Goal: Find specific page/section: Find specific page/section

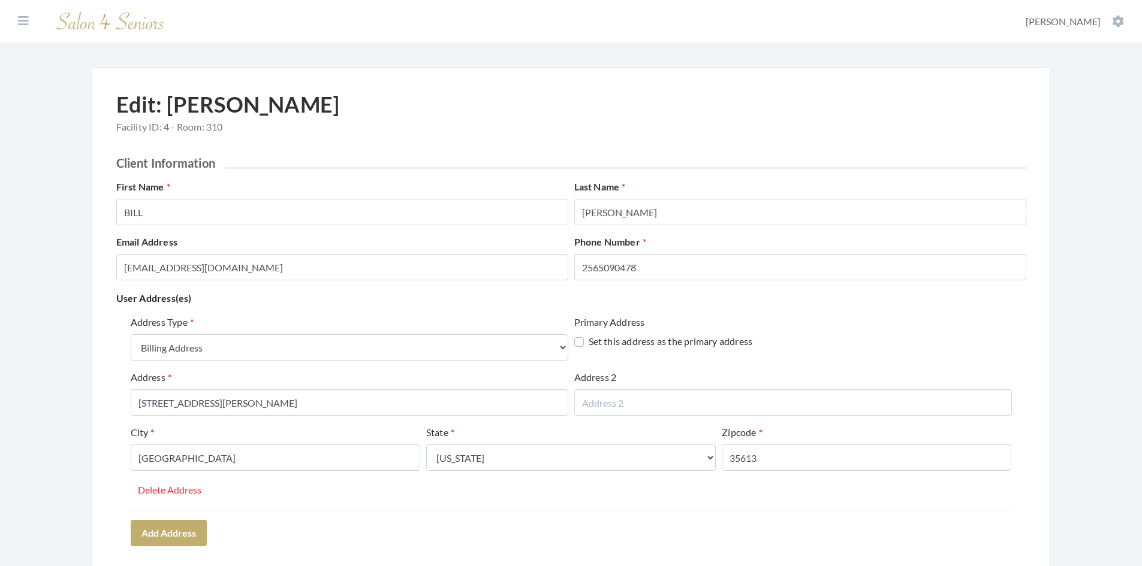
select select "billing"
select select "al"
click at [26, 20] on icon at bounding box center [23, 21] width 11 height 12
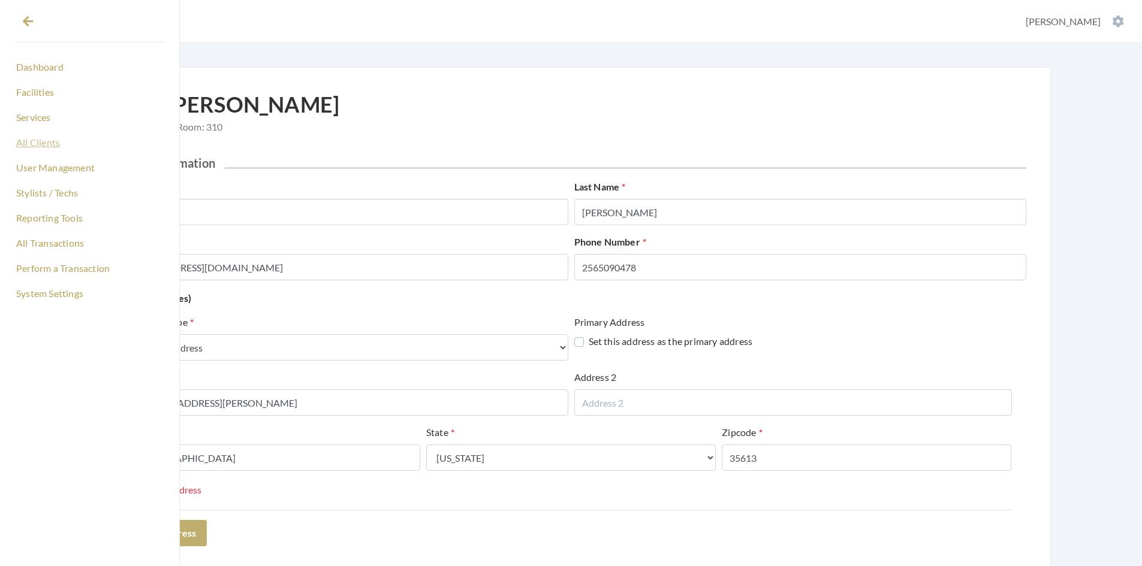
click at [46, 142] on link "All Clients" at bounding box center [89, 142] width 150 height 20
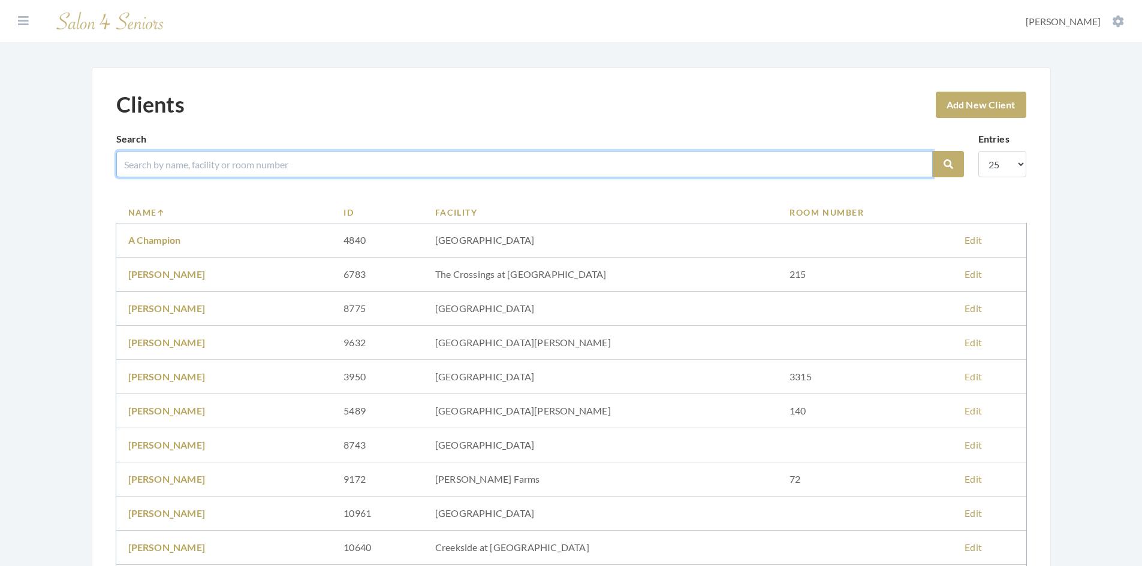
click at [181, 166] on input "search" at bounding box center [524, 164] width 816 height 26
type input "perry"
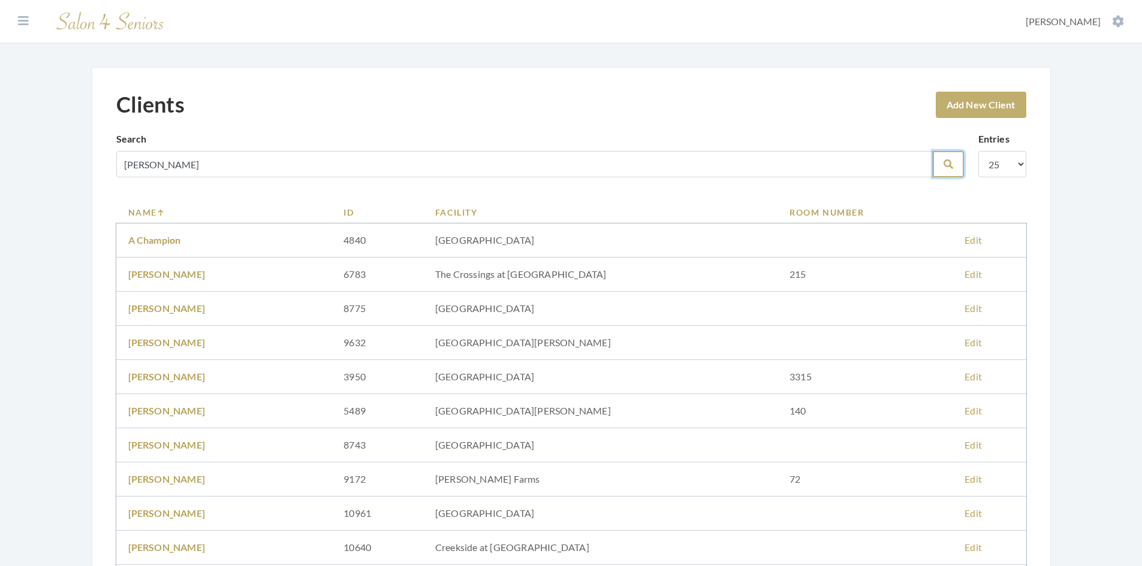
click at [942, 157] on button "Search" at bounding box center [947, 164] width 31 height 26
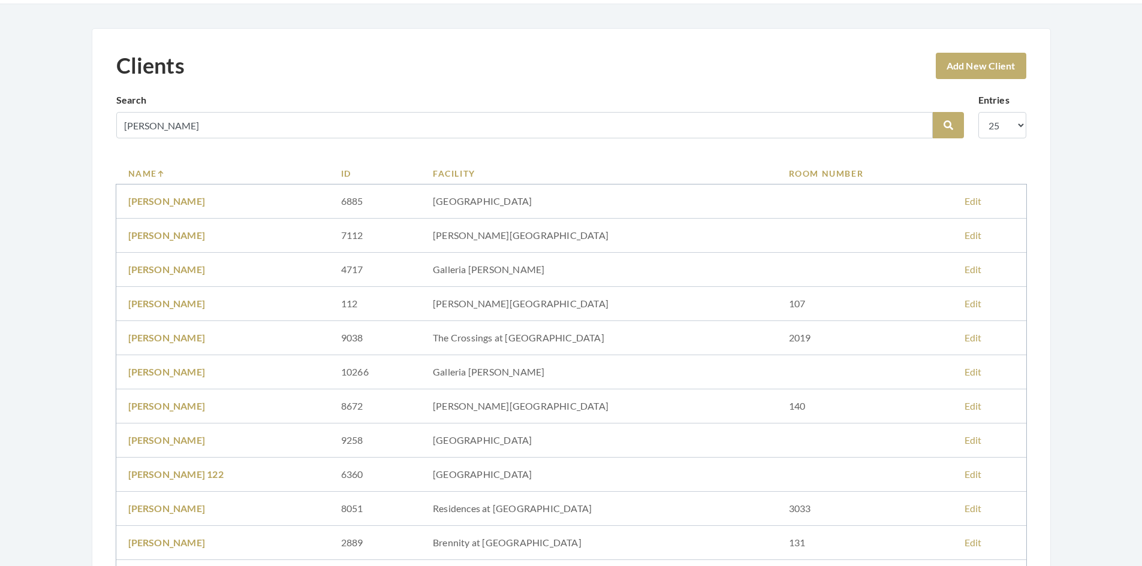
scroll to position [60, 0]
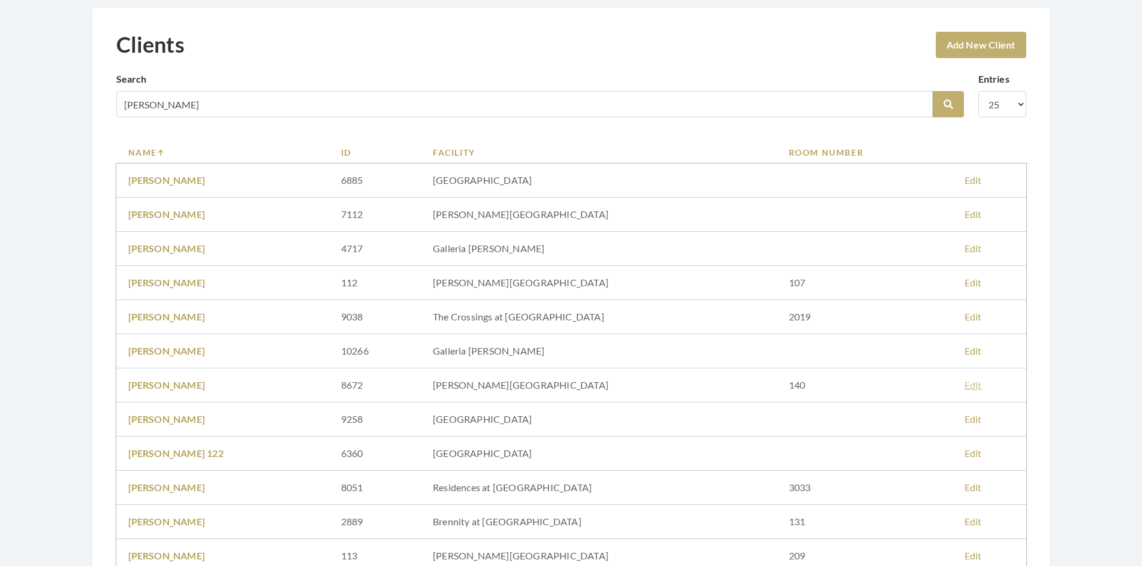
click at [964, 388] on link "Edit" at bounding box center [972, 384] width 17 height 11
click at [943, 111] on button "Search" at bounding box center [947, 104] width 31 height 26
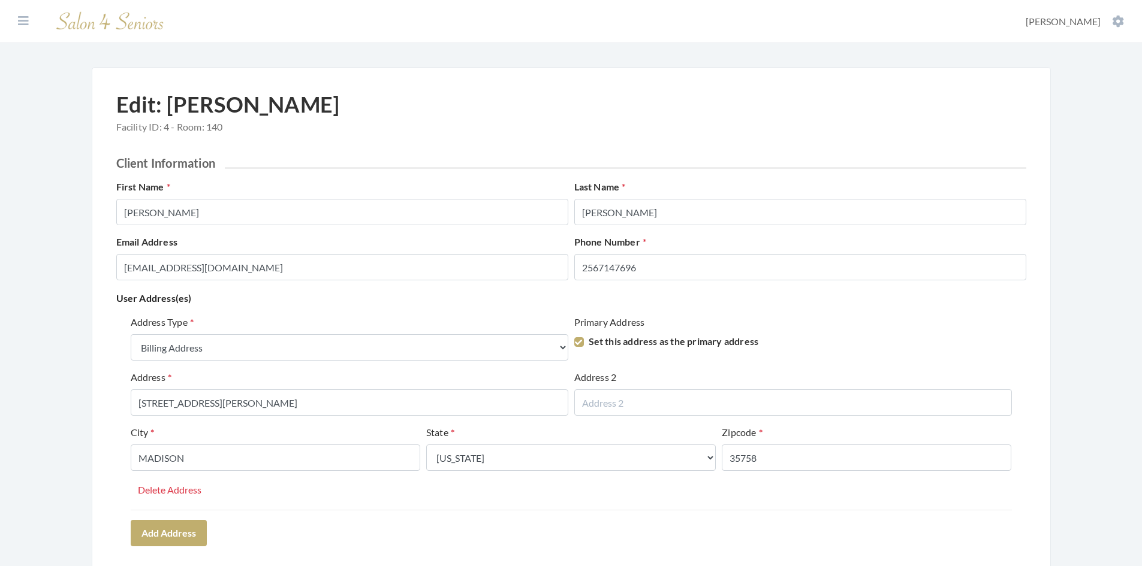
select select "billing"
select select "al"
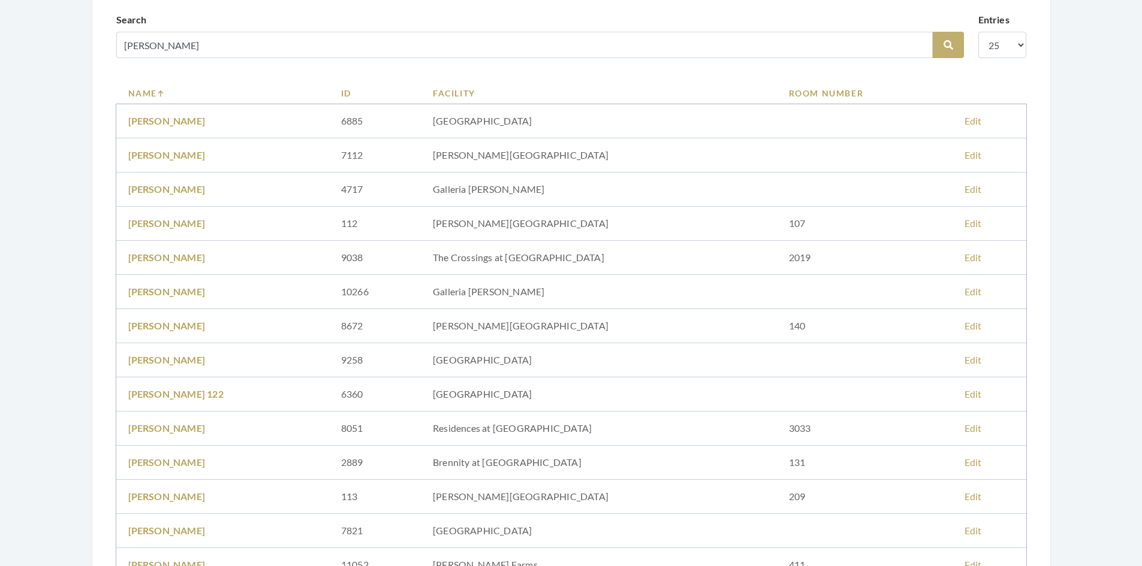
scroll to position [120, 0]
click at [188, 324] on link "[PERSON_NAME]" at bounding box center [166, 324] width 77 height 11
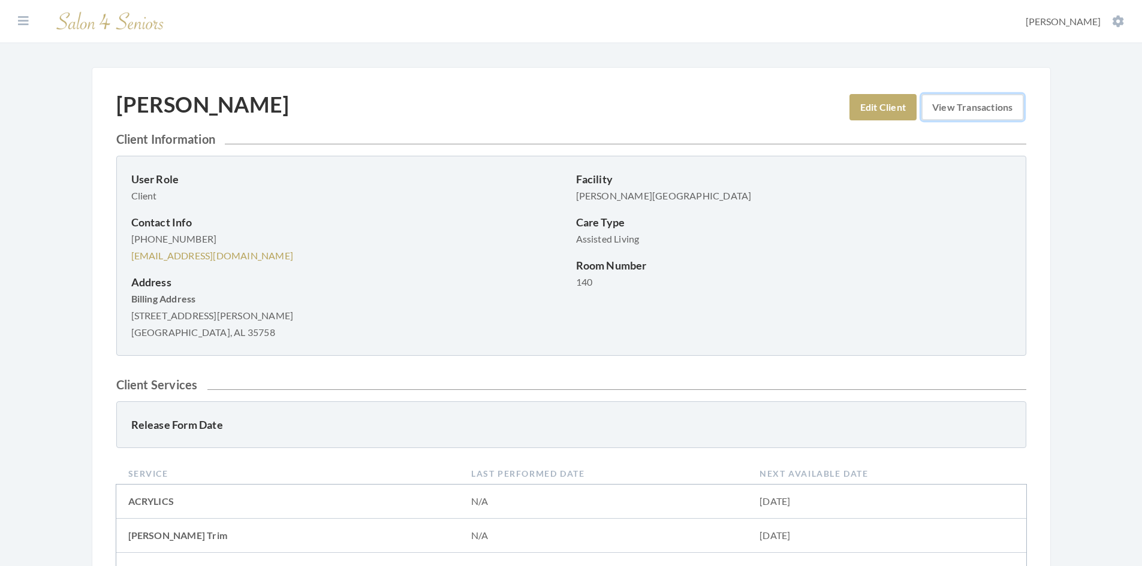
click at [969, 113] on link "View Transactions" at bounding box center [972, 107] width 102 height 26
click at [968, 109] on link "View Transactions" at bounding box center [972, 107] width 102 height 26
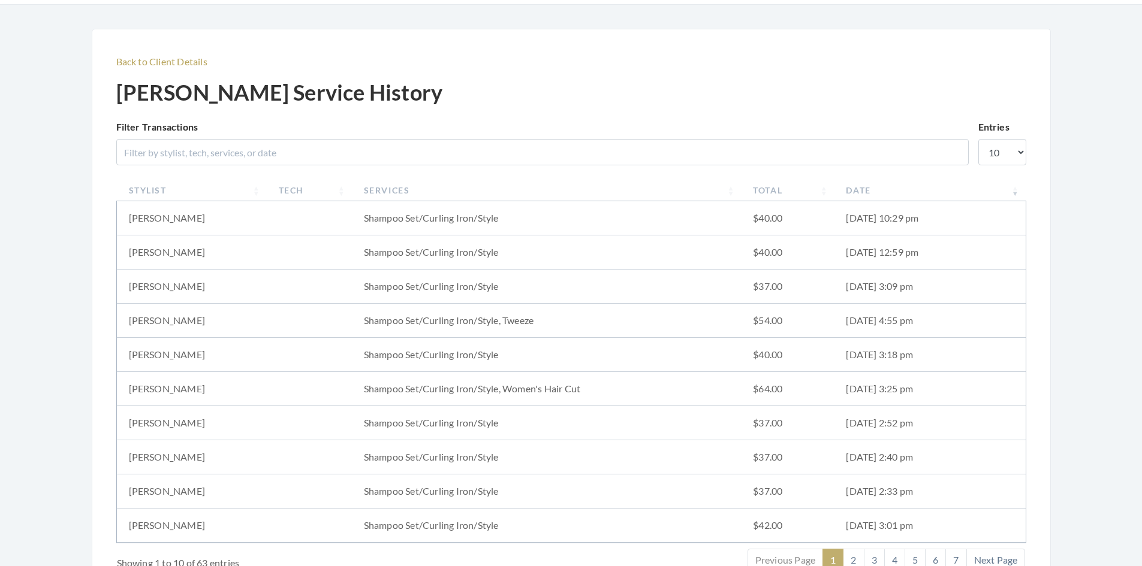
scroll to position [60, 0]
